Goal: Task Accomplishment & Management: Manage account settings

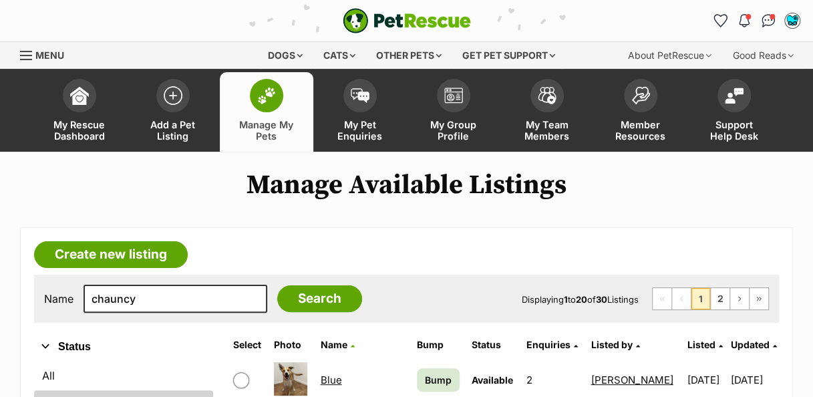
type input "chauncy"
click at [277, 285] on input "Search" at bounding box center [319, 298] width 85 height 27
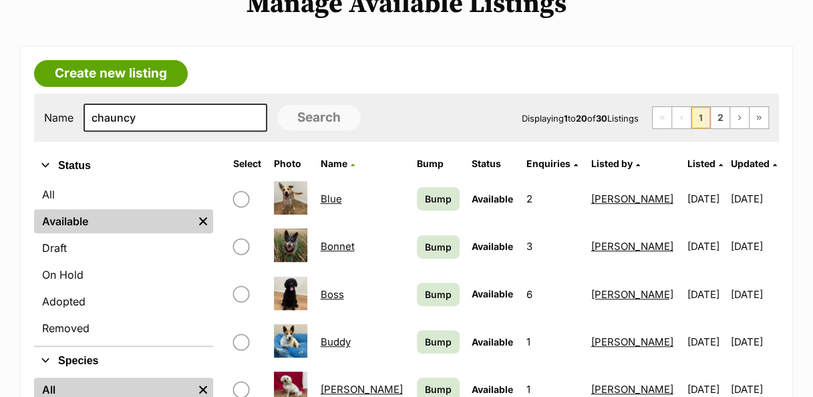
scroll to position [184, 0]
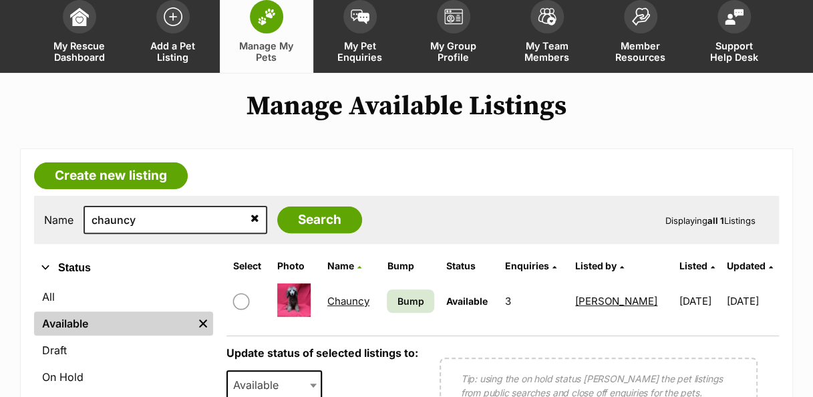
scroll to position [83, 0]
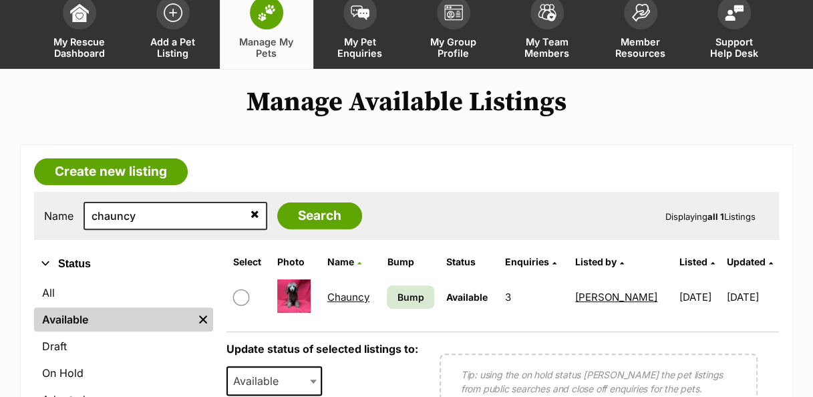
click at [245, 295] on input "checkbox" at bounding box center [241, 297] width 16 height 16
checkbox input "true"
click at [308, 379] on span at bounding box center [314, 380] width 13 height 29
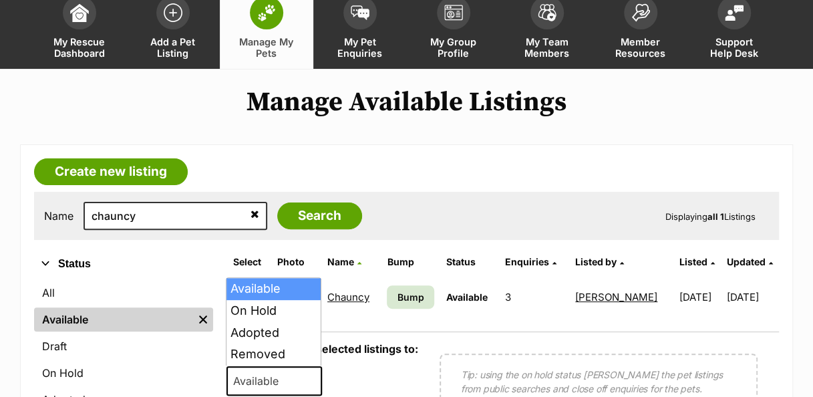
select select "rehomed"
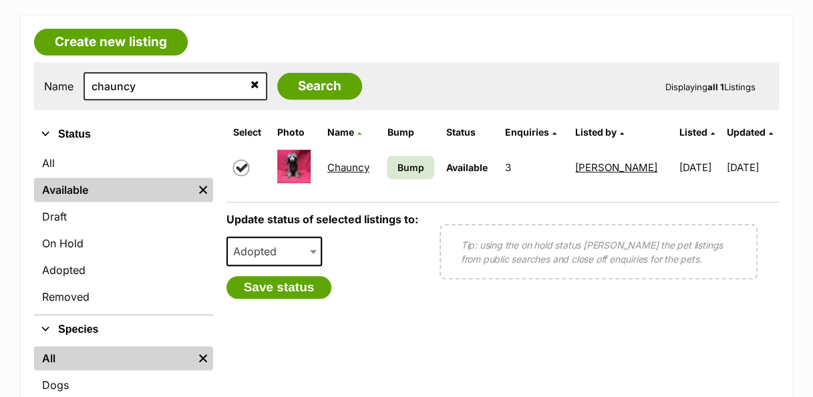
scroll to position [214, 0]
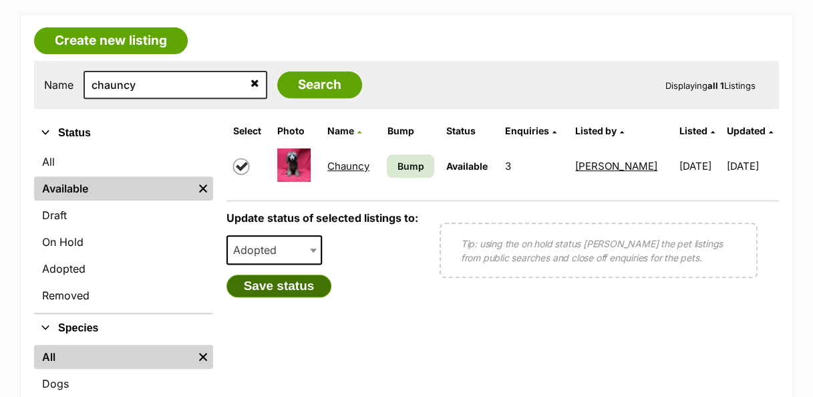
click at [311, 285] on button "Save status" at bounding box center [279, 286] width 106 height 23
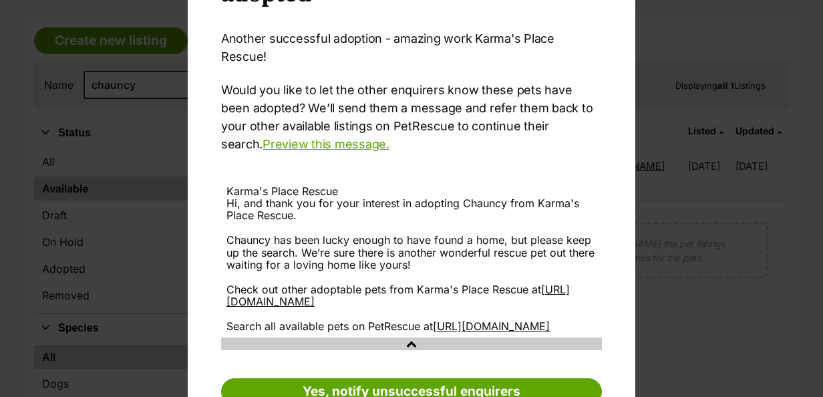
scroll to position [170, 0]
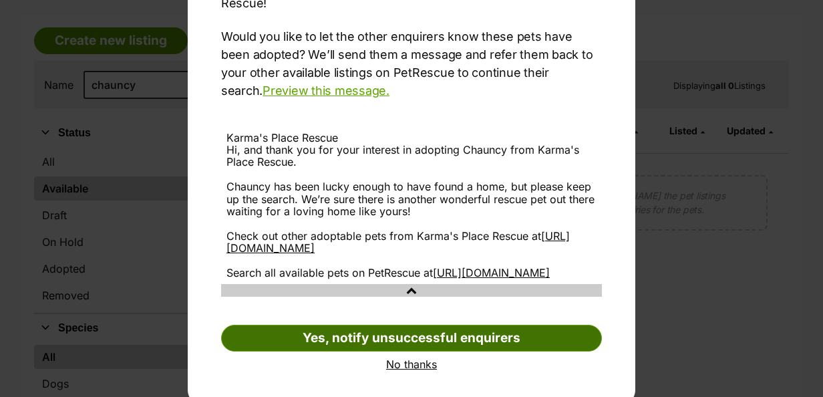
click at [510, 333] on link "Yes, notify unsuccessful enquirers" at bounding box center [411, 338] width 381 height 27
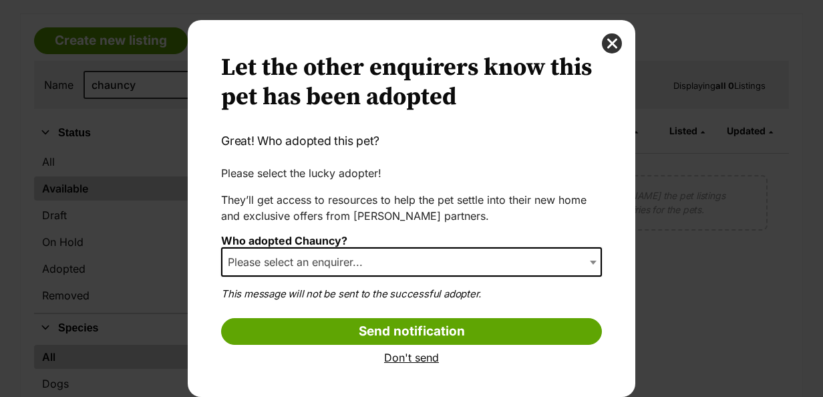
scroll to position [13, 0]
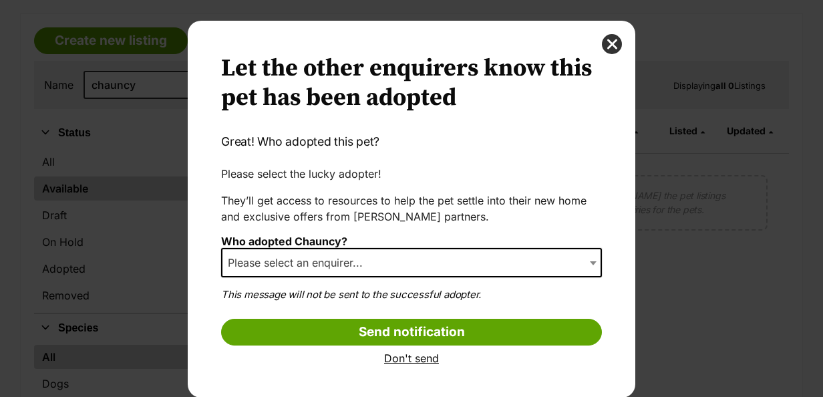
select select "other"
click at [596, 259] on div "Your pet has been marked as adopted Another successful adoption - amazing work …" at bounding box center [411, 209] width 447 height 377
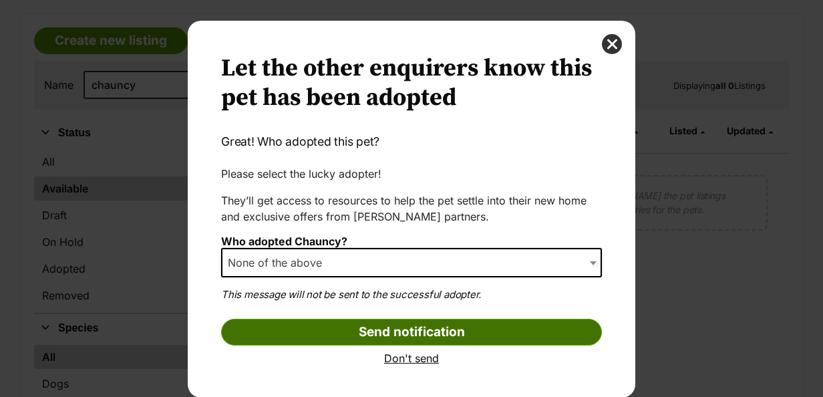
click at [503, 339] on input "Send notification" at bounding box center [411, 332] width 381 height 27
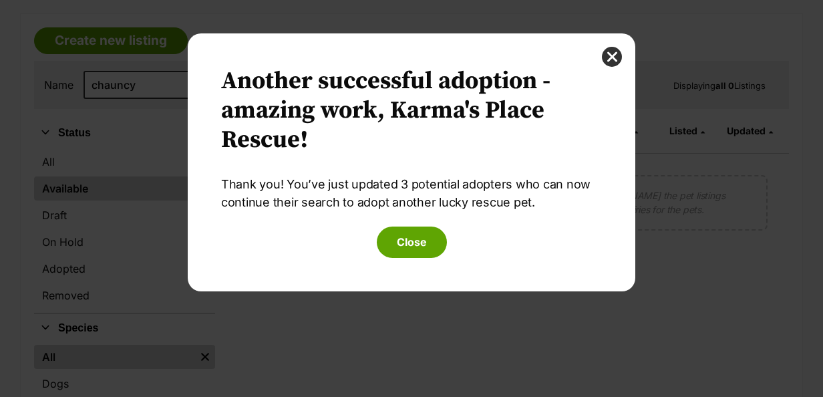
scroll to position [0, 0]
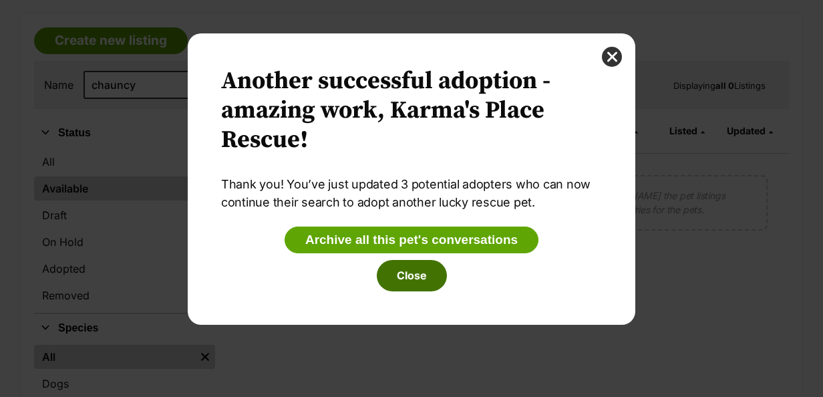
click at [418, 269] on button "Close" at bounding box center [412, 275] width 70 height 31
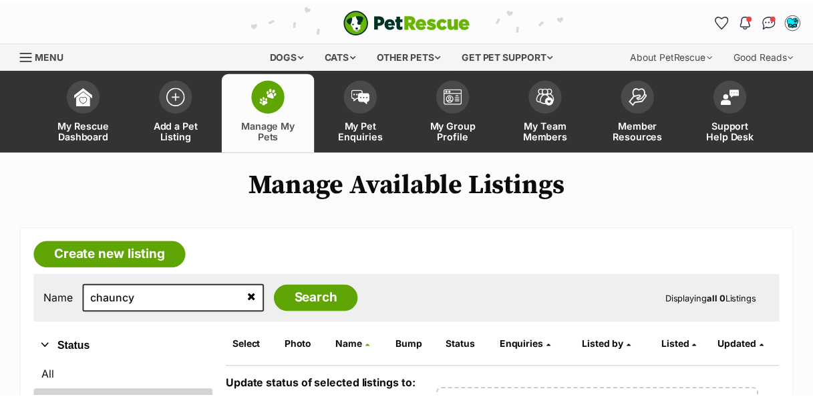
scroll to position [214, 0]
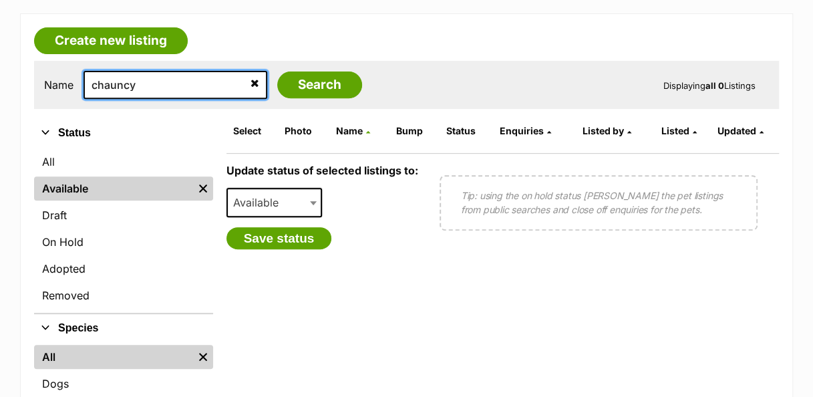
click at [168, 79] on input "chauncy" at bounding box center [175, 85] width 184 height 28
type input "c"
type input "sandy"
click at [277, 71] on input "Search" at bounding box center [319, 84] width 85 height 27
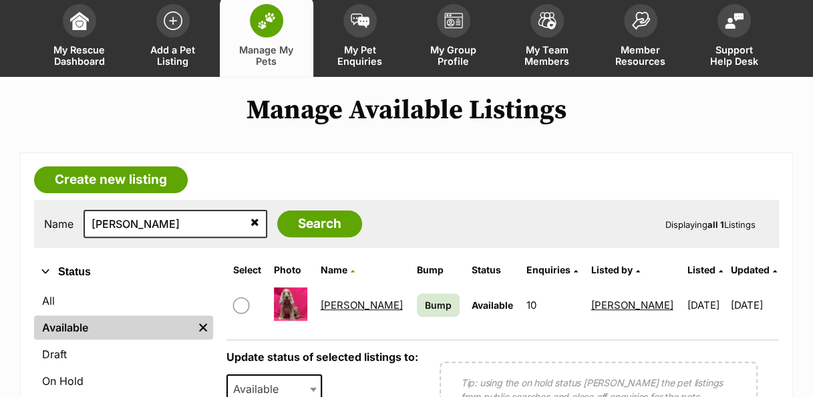
scroll to position [89, 0]
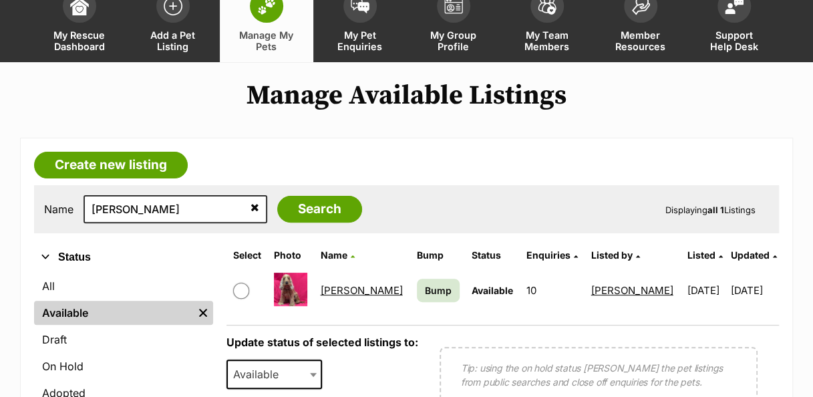
click at [338, 289] on link "Sandy" at bounding box center [361, 290] width 82 height 13
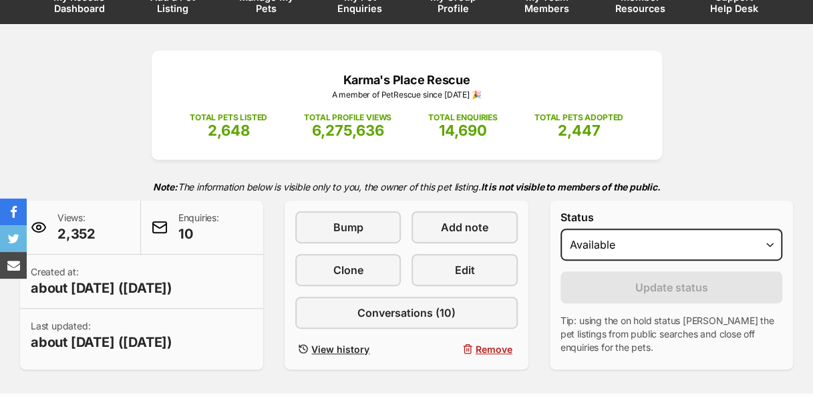
scroll to position [128, 0]
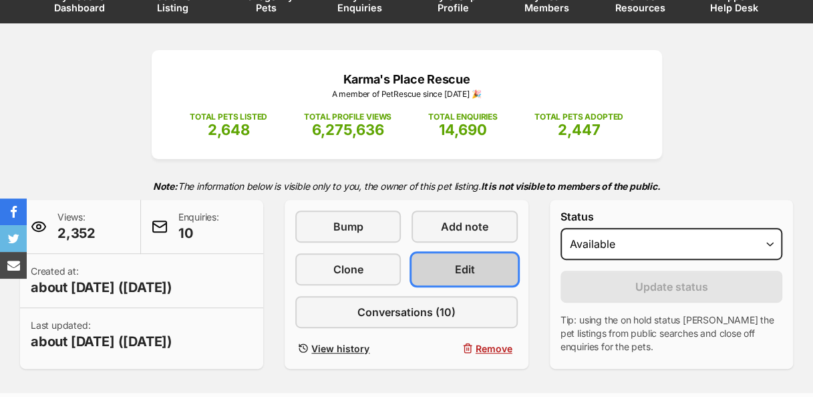
click at [480, 268] on link "Edit" at bounding box center [464, 269] width 106 height 32
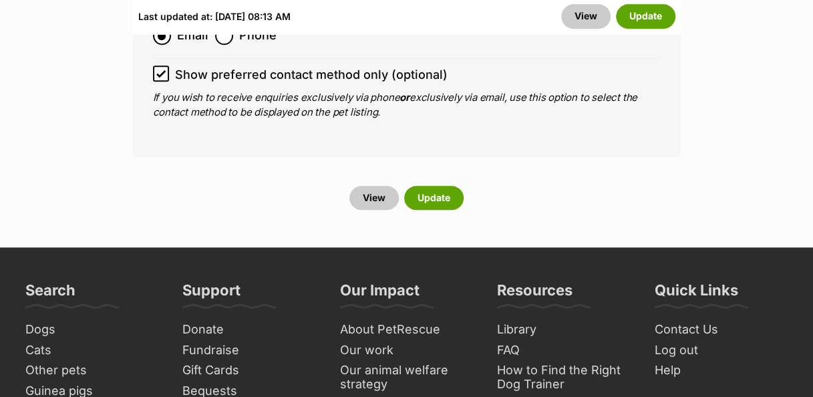
scroll to position [5482, 0]
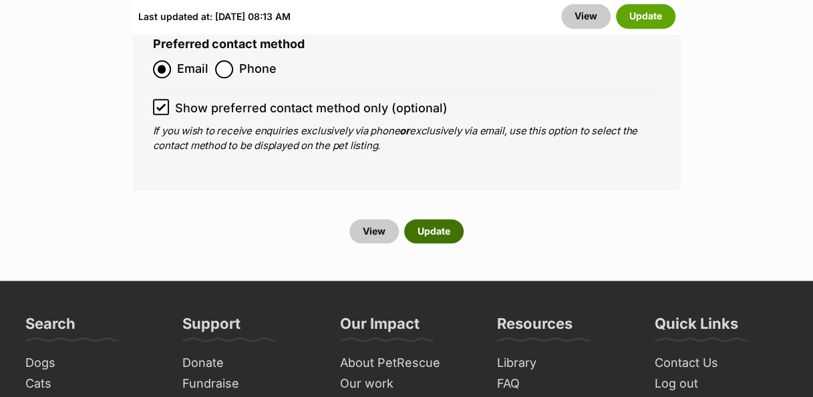
click at [443, 219] on button "Update" at bounding box center [433, 231] width 59 height 24
